Goal: Navigation & Orientation: Find specific page/section

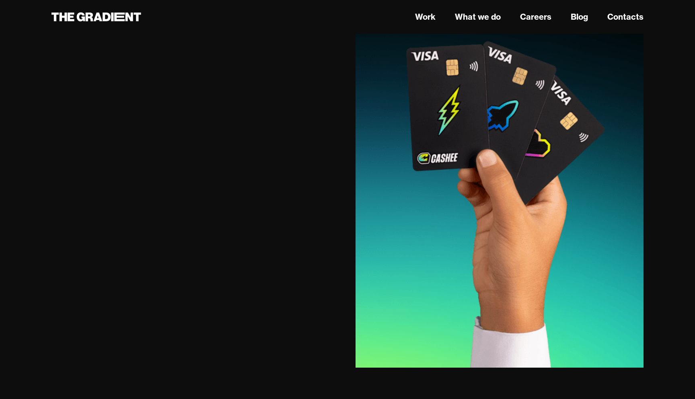
scroll to position [2879, 0]
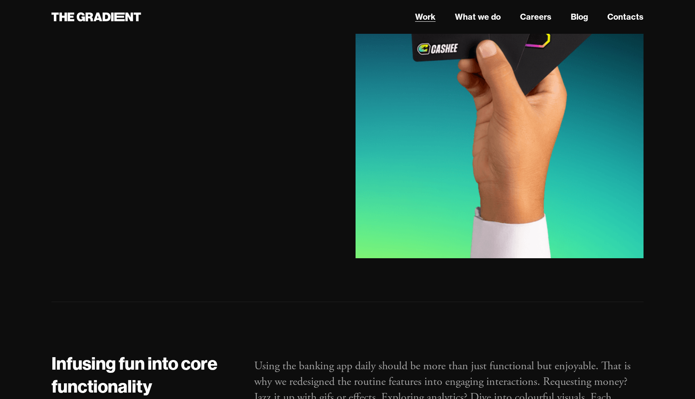
click at [432, 19] on link "Work" at bounding box center [425, 17] width 21 height 12
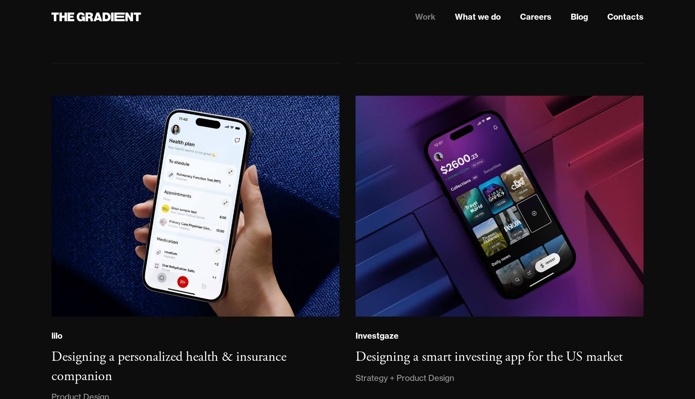
scroll to position [786, 0]
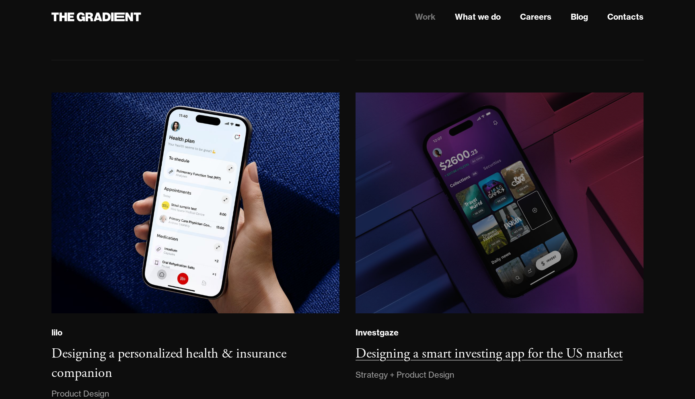
click at [441, 210] on img at bounding box center [499, 203] width 293 height 225
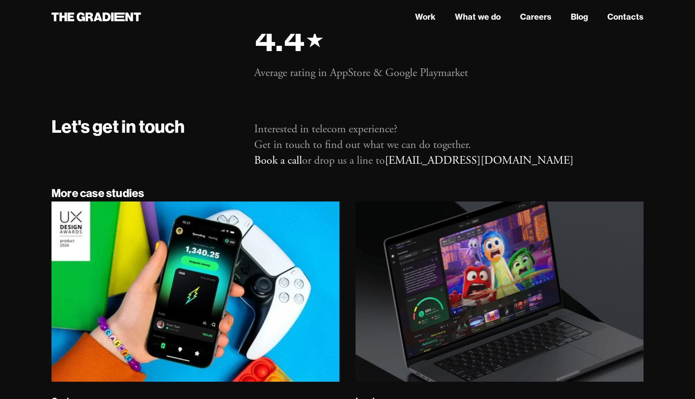
scroll to position [4933, 0]
